Goal: Navigation & Orientation: Find specific page/section

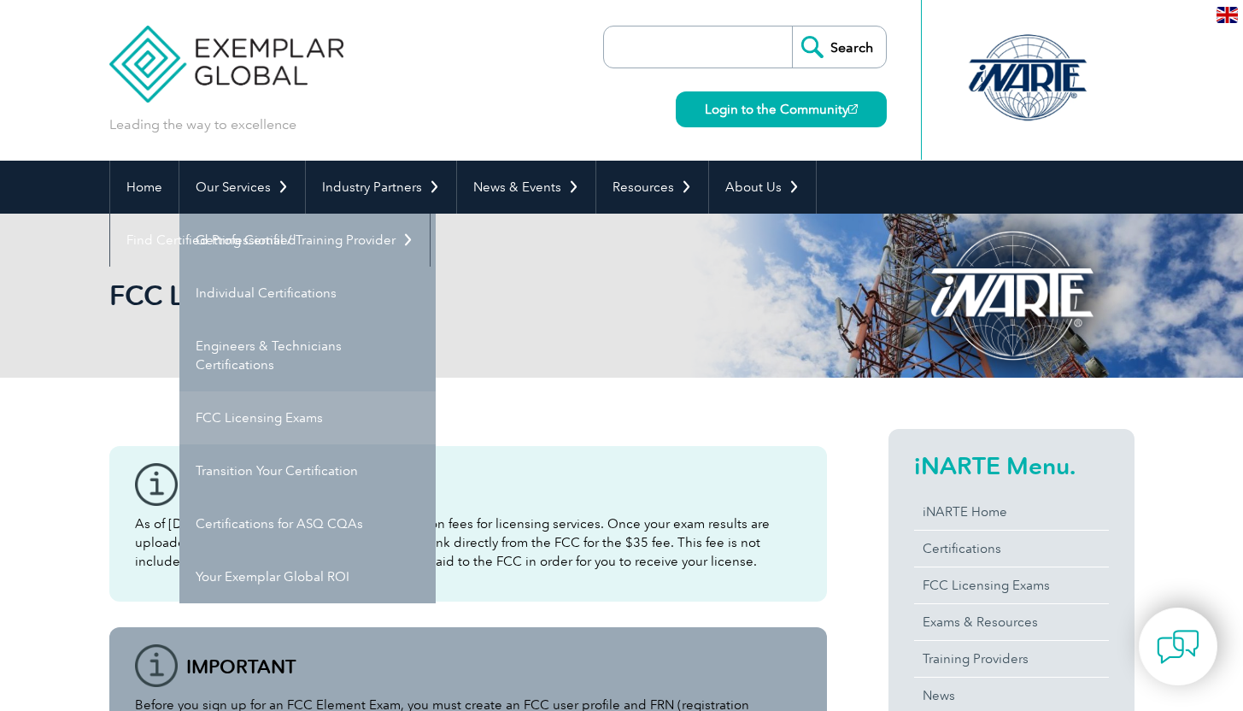
click at [266, 414] on link "FCC Licensing Exams" at bounding box center [307, 417] width 256 height 53
click at [272, 416] on link "FCC Licensing Exams" at bounding box center [307, 417] width 256 height 53
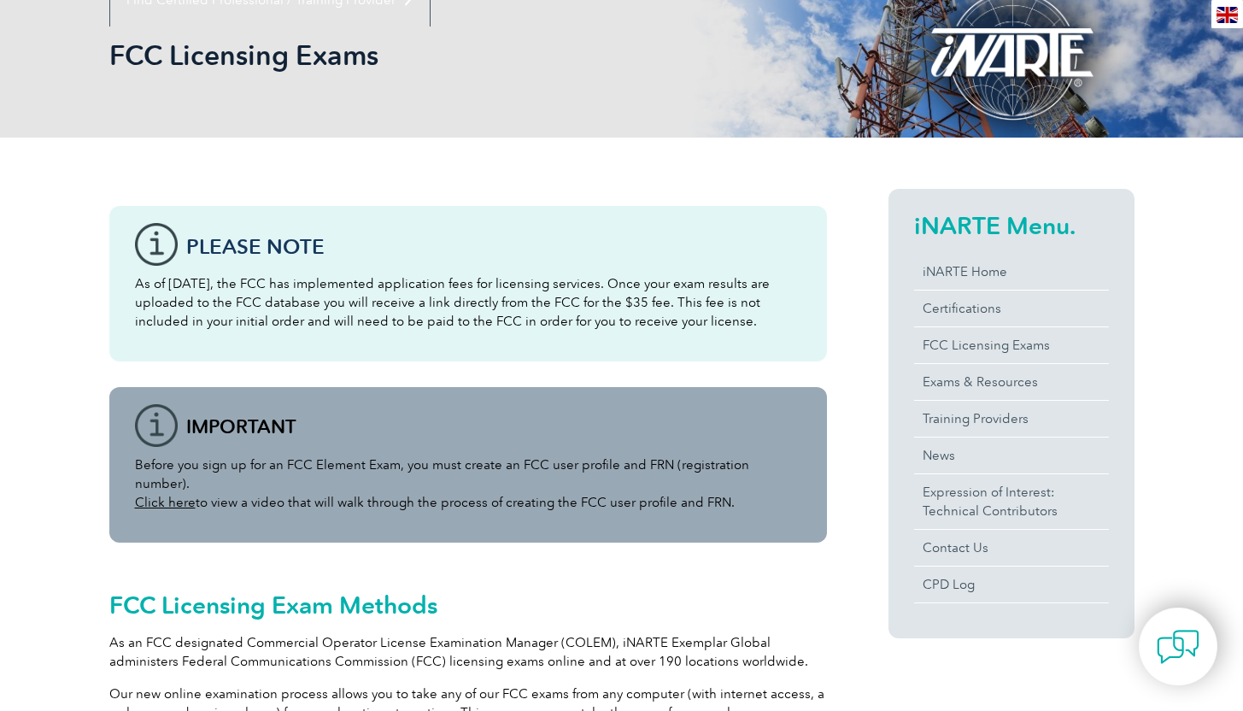
scroll to position [292, 0]
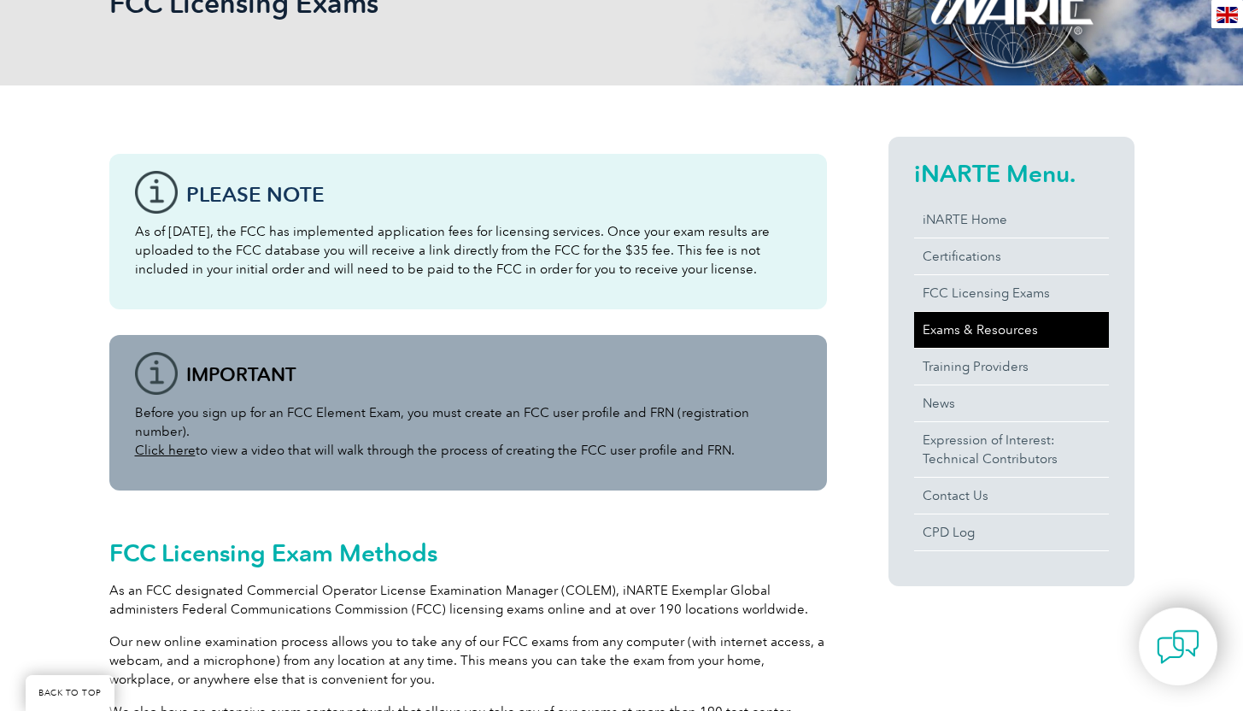
click at [984, 326] on link "Exams & Resources" at bounding box center [1011, 330] width 195 height 36
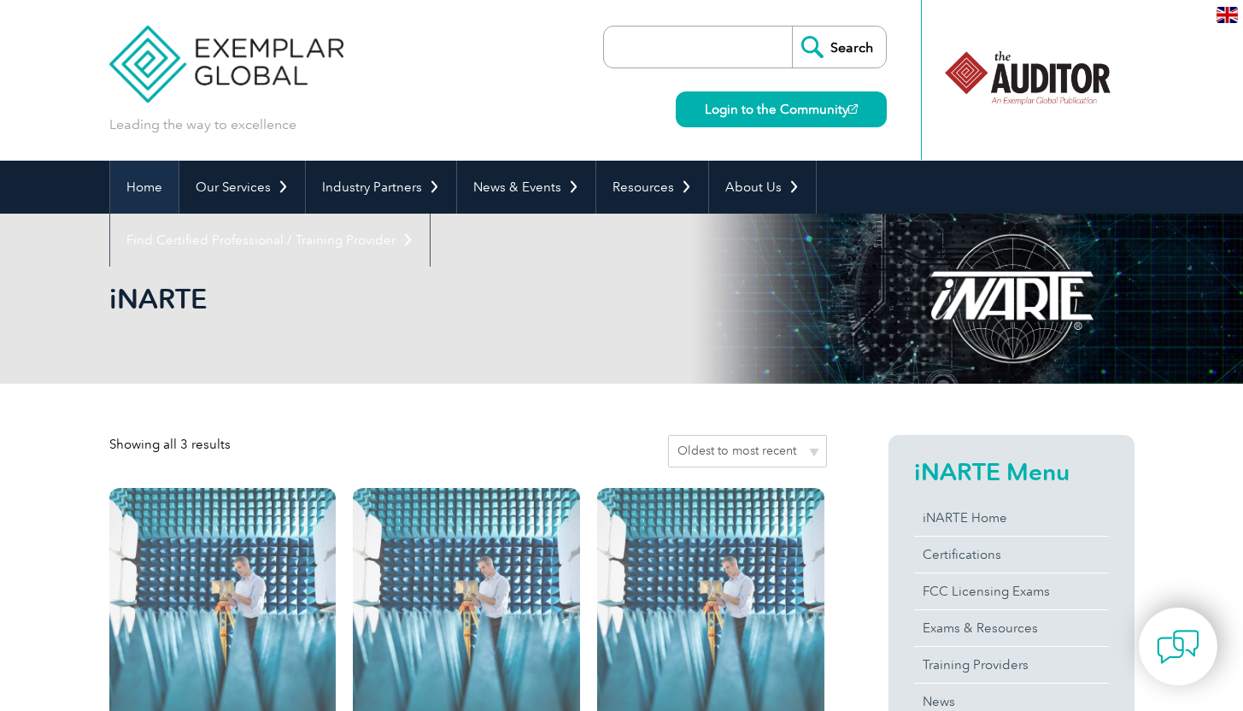
click at [147, 190] on link "Home" at bounding box center [144, 187] width 68 height 53
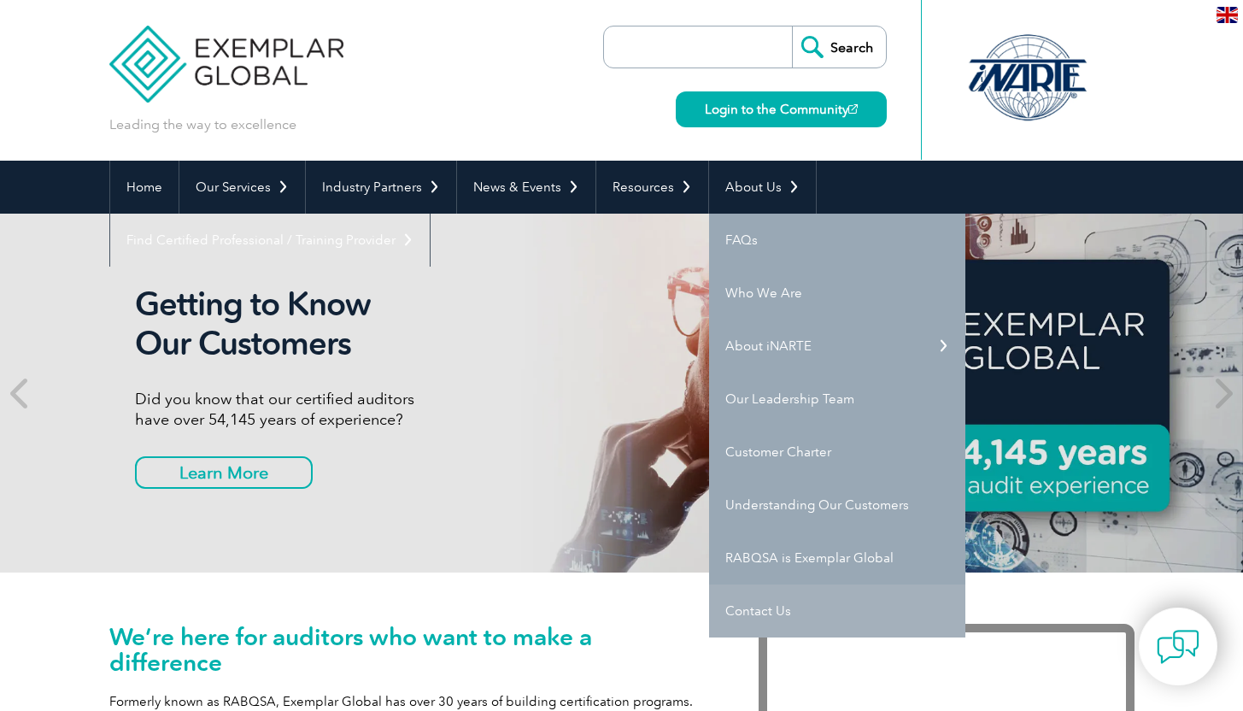
click at [754, 608] on link "Contact Us" at bounding box center [837, 610] width 256 height 53
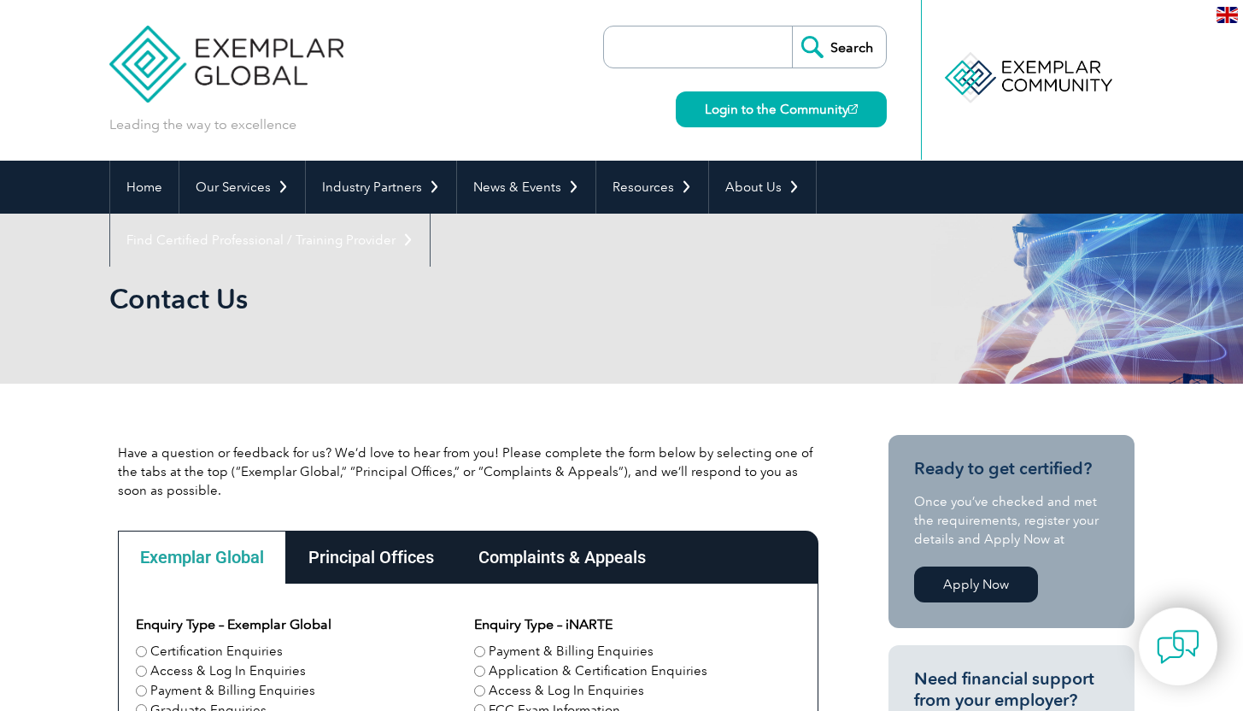
click at [1054, 92] on div at bounding box center [1027, 78] width 170 height 94
